Goal: Navigation & Orientation: Find specific page/section

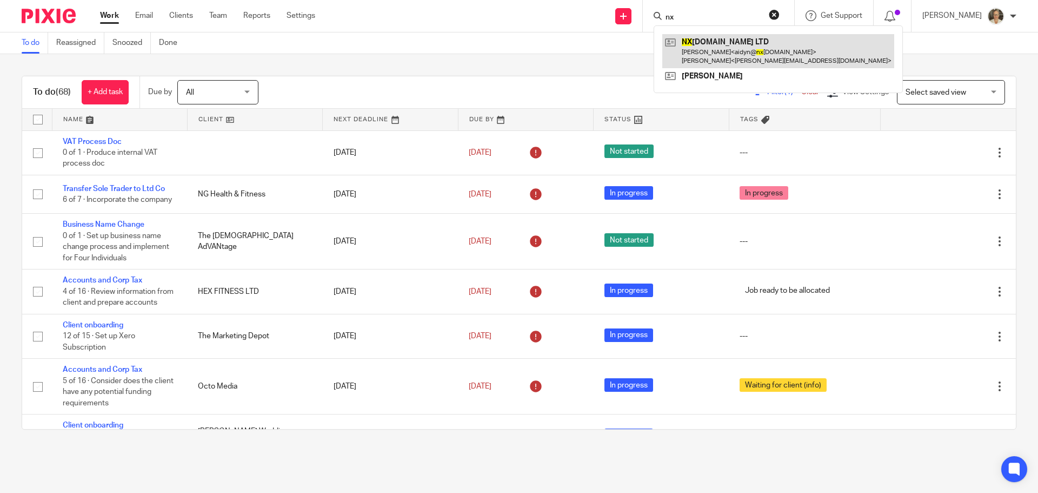
type input "nx"
click at [718, 38] on link at bounding box center [779, 51] width 232 height 34
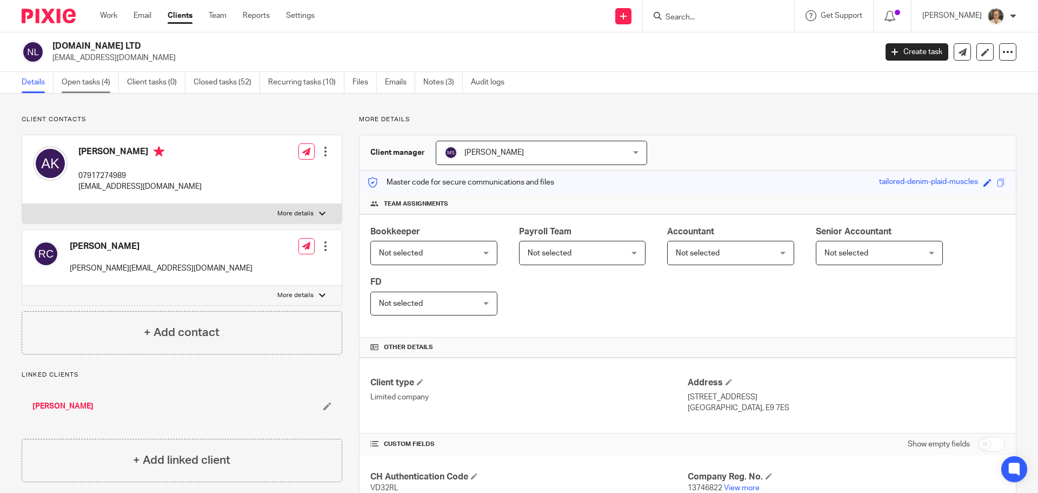
click at [90, 80] on link "Open tasks (4)" at bounding box center [90, 82] width 57 height 21
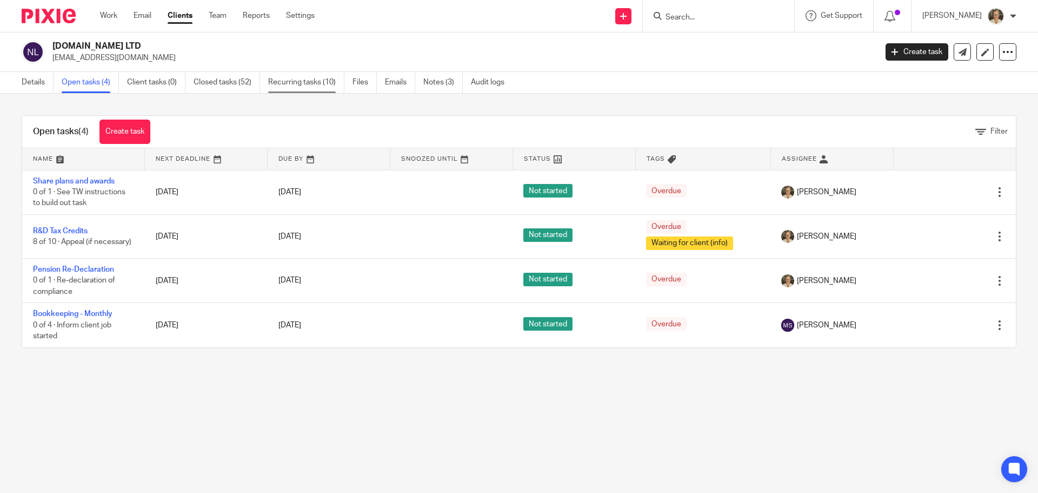
click at [320, 85] on link "Recurring tasks (10)" at bounding box center [306, 82] width 76 height 21
